Goal: Information Seeking & Learning: Learn about a topic

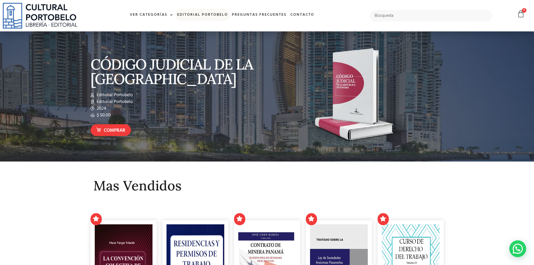
click at [213, 15] on link "Editorial Portobelo" at bounding box center [202, 15] width 55 height 12
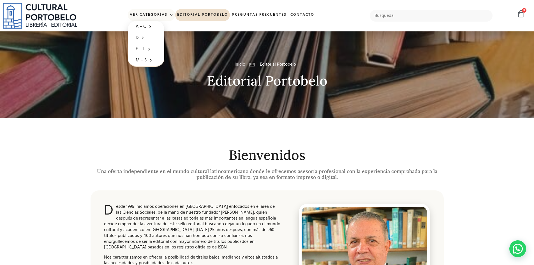
click at [153, 13] on link "Ver Categorías" at bounding box center [151, 15] width 47 height 12
click at [172, 16] on span at bounding box center [170, 15] width 6 height 8
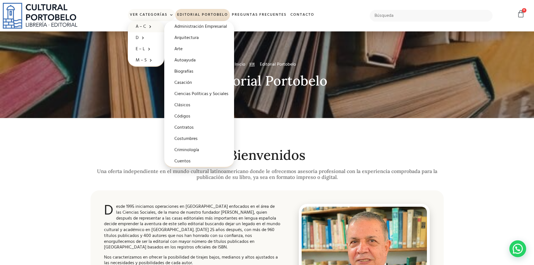
click at [142, 24] on link "A – C" at bounding box center [146, 26] width 36 height 11
click at [145, 26] on link "A – C" at bounding box center [146, 26] width 36 height 11
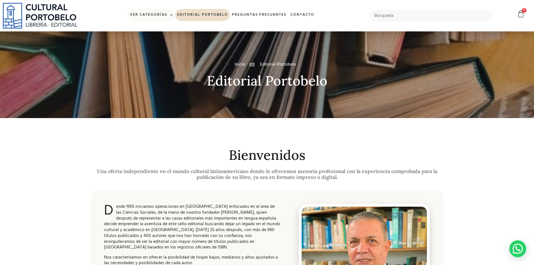
click at [166, 13] on link "Ver Categorías" at bounding box center [151, 15] width 47 height 12
click at [168, 14] on span at bounding box center [170, 15] width 6 height 8
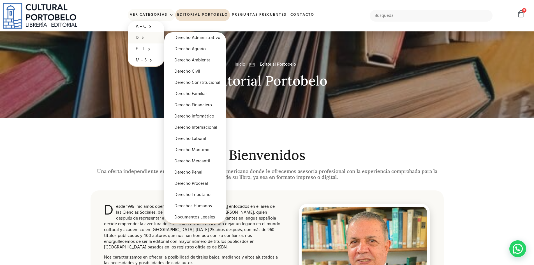
click at [139, 38] on span at bounding box center [142, 37] width 6 height 9
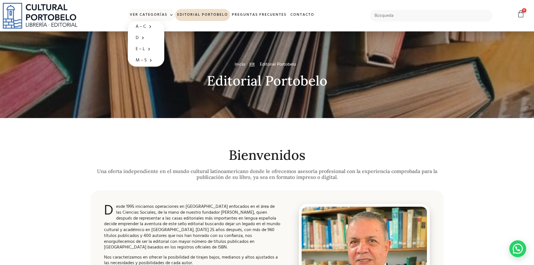
click at [168, 13] on span at bounding box center [170, 15] width 6 height 8
click at [170, 16] on span at bounding box center [170, 15] width 6 height 8
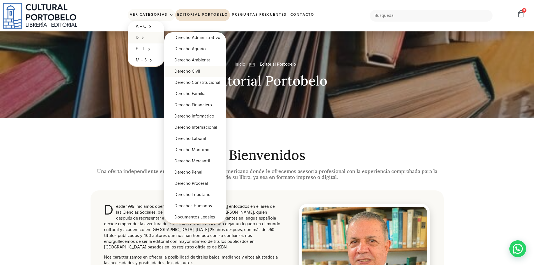
click at [201, 71] on link "Derecho Civil" at bounding box center [195, 71] width 62 height 11
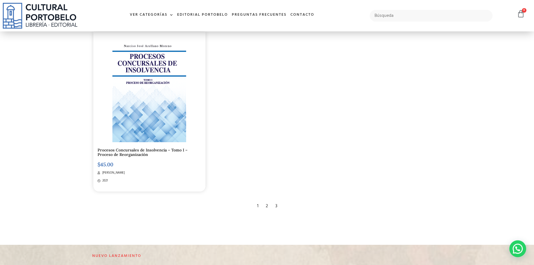
scroll to position [1037, 0]
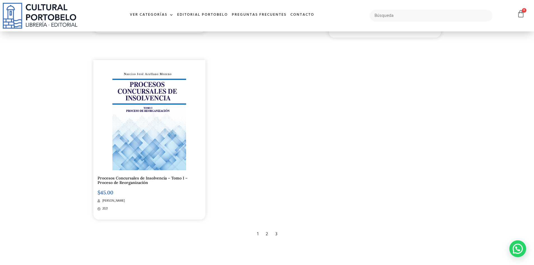
click at [267, 232] on div "2" at bounding box center [267, 234] width 8 height 12
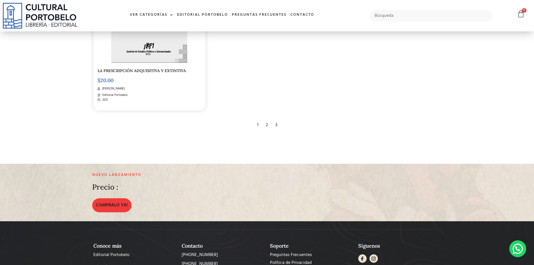
scroll to position [1149, 0]
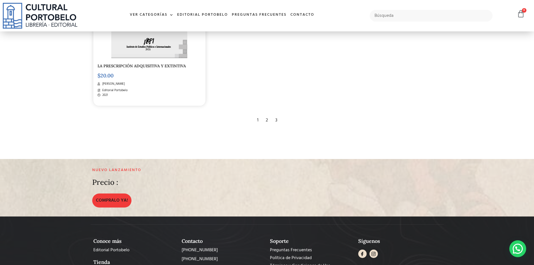
click at [275, 121] on div "3" at bounding box center [276, 120] width 8 height 12
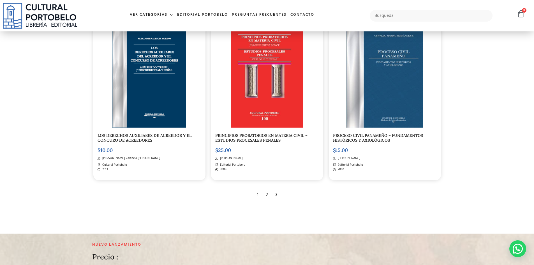
scroll to position [729, 0]
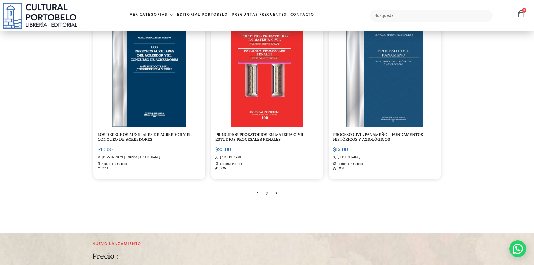
click at [276, 193] on div "3" at bounding box center [276, 194] width 8 height 12
click at [279, 193] on div "3" at bounding box center [276, 194] width 8 height 12
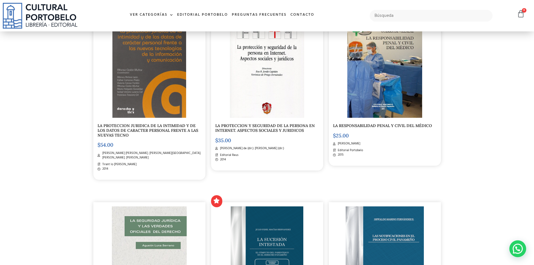
scroll to position [28, 0]
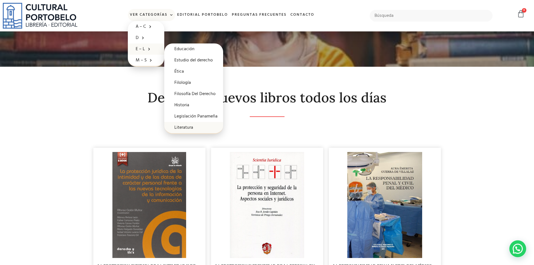
click at [191, 126] on link "Literatura" at bounding box center [193, 127] width 59 height 11
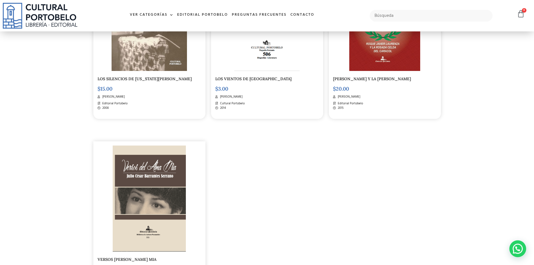
scroll to position [785, 0]
